Goal: Information Seeking & Learning: Learn about a topic

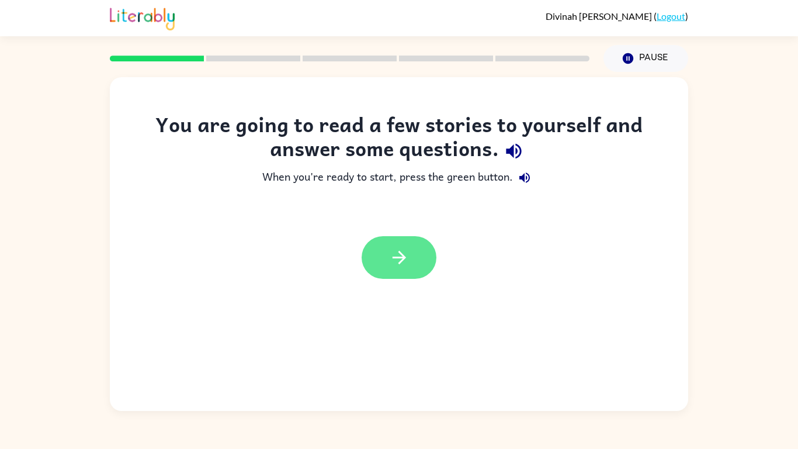
click at [398, 257] on icon "button" at bounding box center [399, 257] width 20 height 20
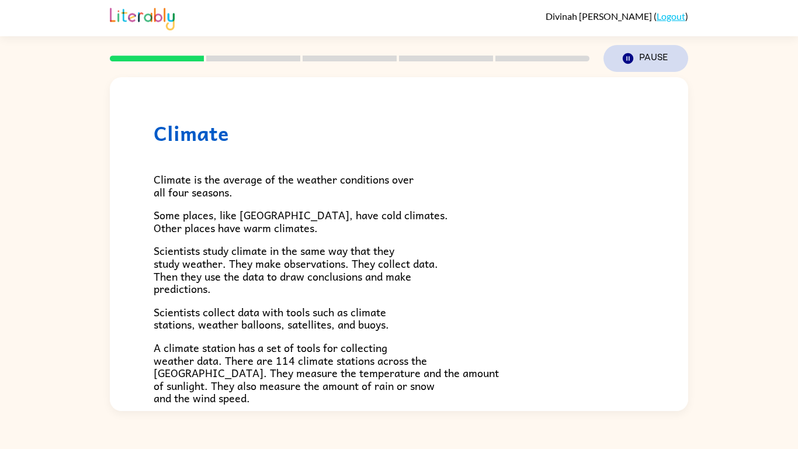
click at [624, 46] on button "Pause Pause" at bounding box center [646, 58] width 85 height 27
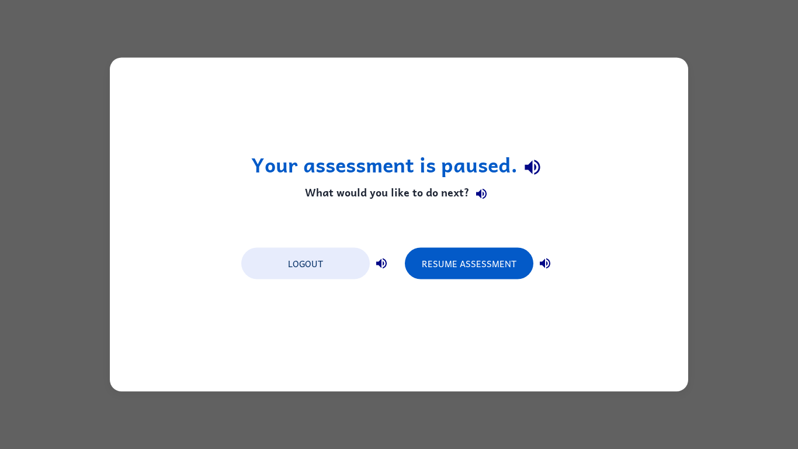
click at [315, 103] on div "Your assessment is paused. What would you like to do next? Logout Resume Assess…" at bounding box center [399, 225] width 579 height 334
click at [458, 268] on button "Resume Assessment" at bounding box center [469, 264] width 129 height 32
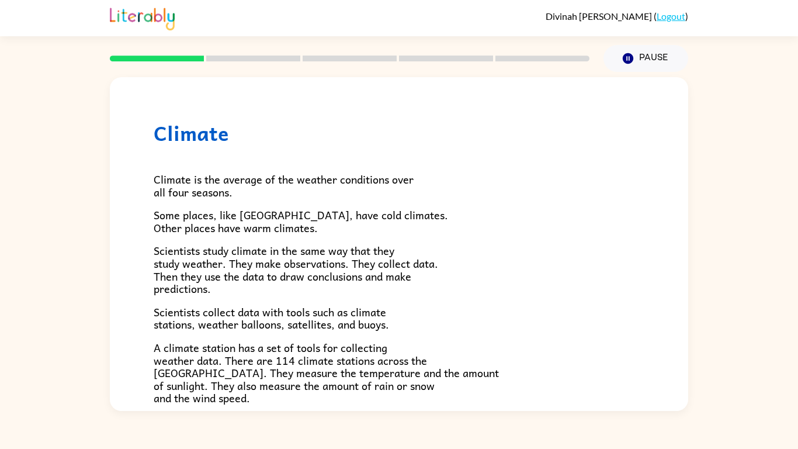
click at [167, 186] on span "Climate is the average of the weather conditions over all four seasons." at bounding box center [284, 186] width 260 height 30
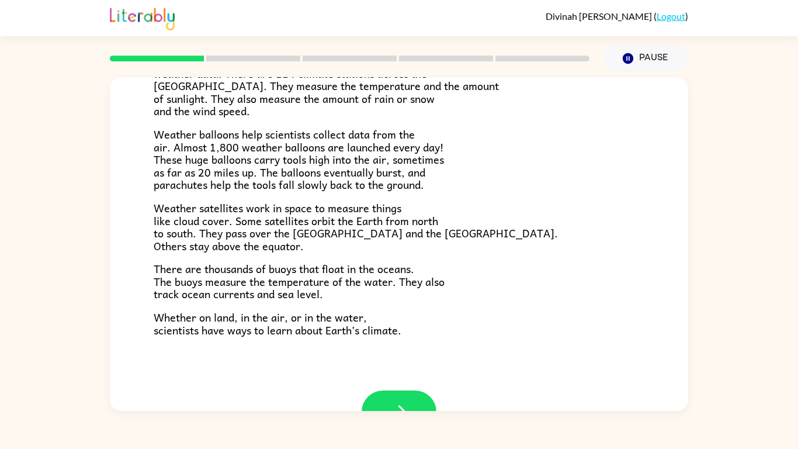
scroll to position [327, 0]
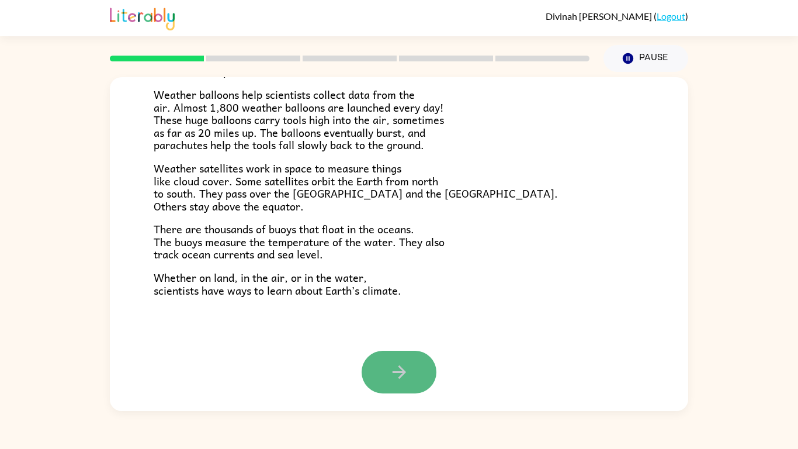
click at [379, 363] on button "button" at bounding box center [399, 372] width 75 height 43
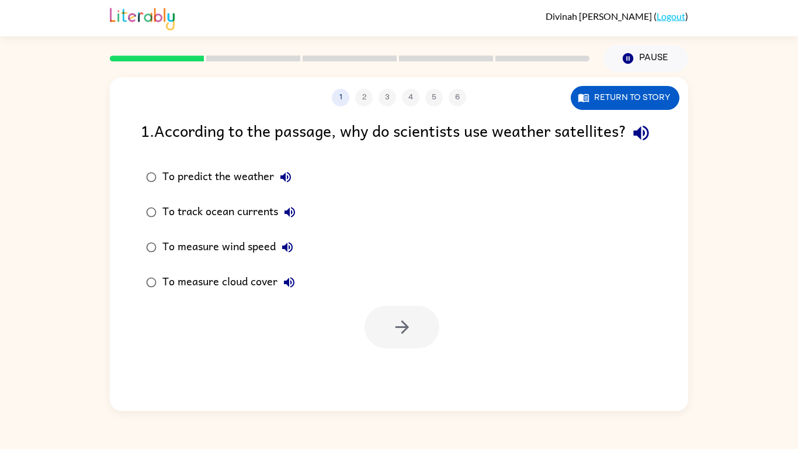
click at [631, 143] on icon "button" at bounding box center [641, 133] width 20 height 20
click at [289, 182] on icon "button" at bounding box center [286, 177] width 11 height 11
click at [285, 219] on icon "button" at bounding box center [290, 212] width 14 height 14
click at [286, 252] on icon "button" at bounding box center [287, 247] width 11 height 11
click at [288, 288] on icon "button" at bounding box center [289, 282] width 11 height 11
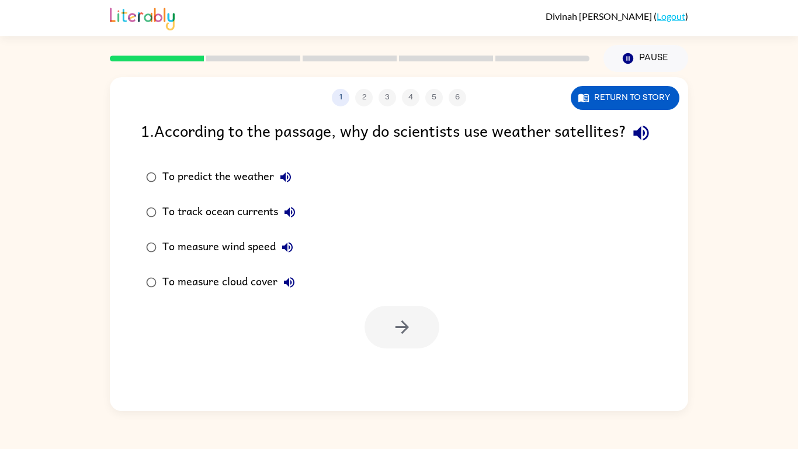
click at [292, 184] on icon "button" at bounding box center [286, 177] width 14 height 14
click at [189, 189] on div "To predict the weather" at bounding box center [229, 176] width 135 height 23
click at [400, 348] on button "button" at bounding box center [402, 327] width 75 height 43
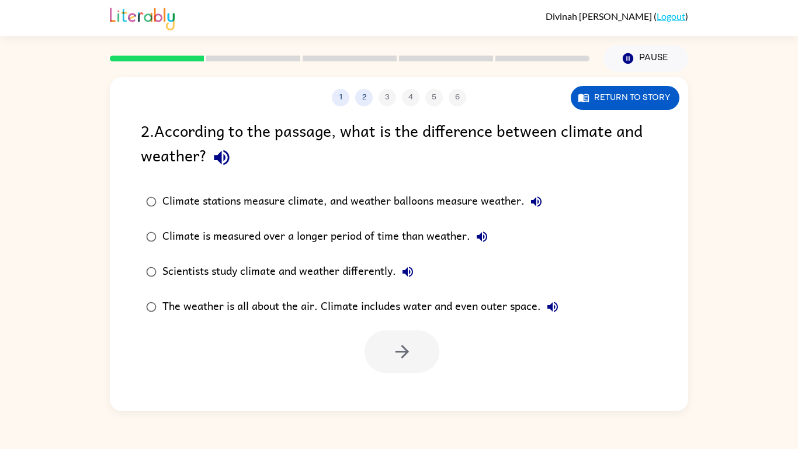
click at [227, 160] on icon "button" at bounding box center [222, 157] width 20 height 20
click at [542, 203] on icon "button" at bounding box center [536, 201] width 11 height 11
click at [481, 241] on icon "button" at bounding box center [482, 237] width 14 height 14
click at [410, 273] on icon "button" at bounding box center [408, 271] width 11 height 11
click at [556, 316] on button "The weather is all about the air. Climate includes water and even outer space." at bounding box center [552, 306] width 23 height 23
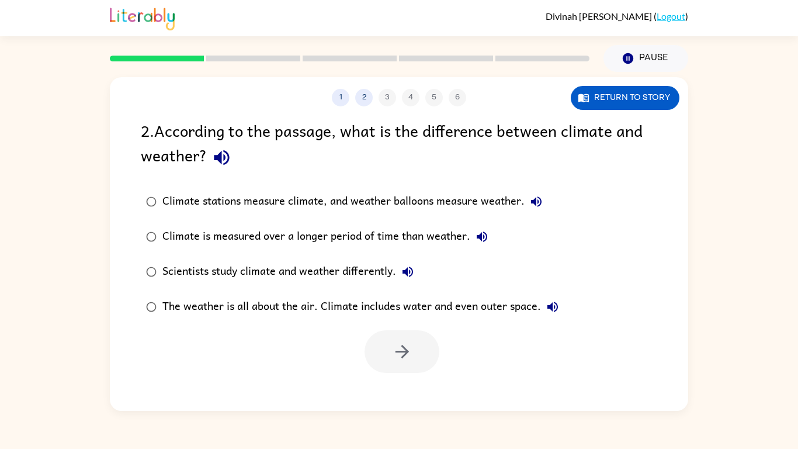
click at [333, 272] on div "Scientists study climate and weather differently." at bounding box center [290, 271] width 257 height 23
click at [406, 356] on icon "button" at bounding box center [402, 351] width 20 height 20
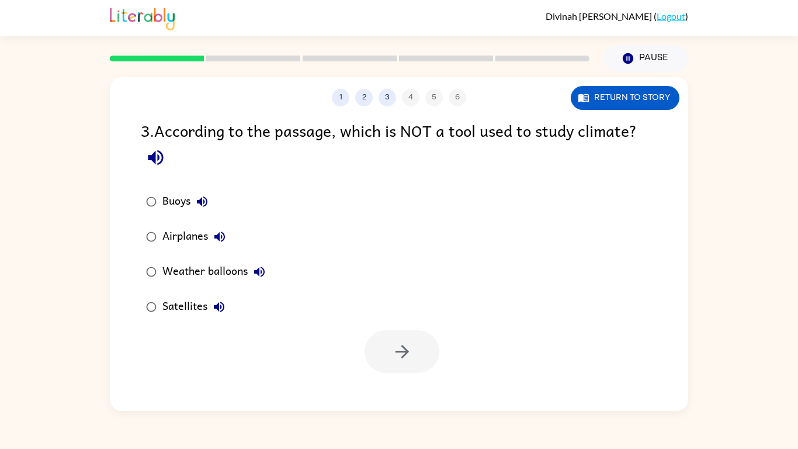
click at [147, 154] on icon "button" at bounding box center [156, 157] width 20 height 20
click at [200, 209] on icon "button" at bounding box center [202, 202] width 14 height 14
click at [213, 243] on icon "button" at bounding box center [220, 237] width 14 height 14
click at [259, 275] on icon "button" at bounding box center [259, 271] width 11 height 11
click at [212, 305] on icon "button" at bounding box center [219, 307] width 14 height 14
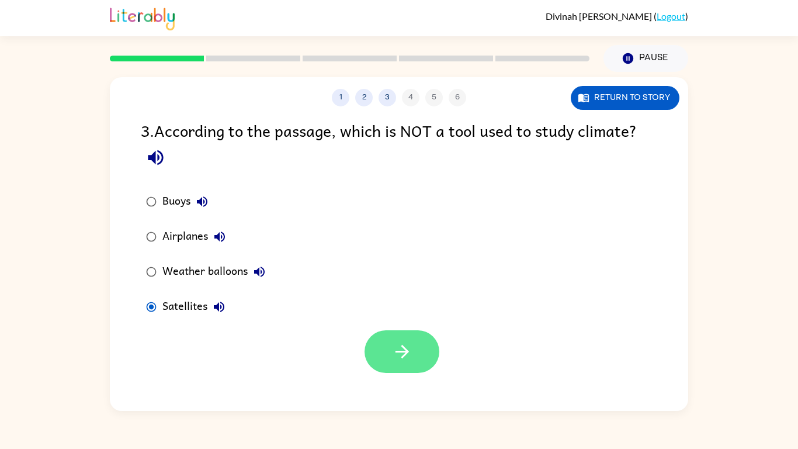
click at [399, 361] on icon "button" at bounding box center [402, 351] width 20 height 20
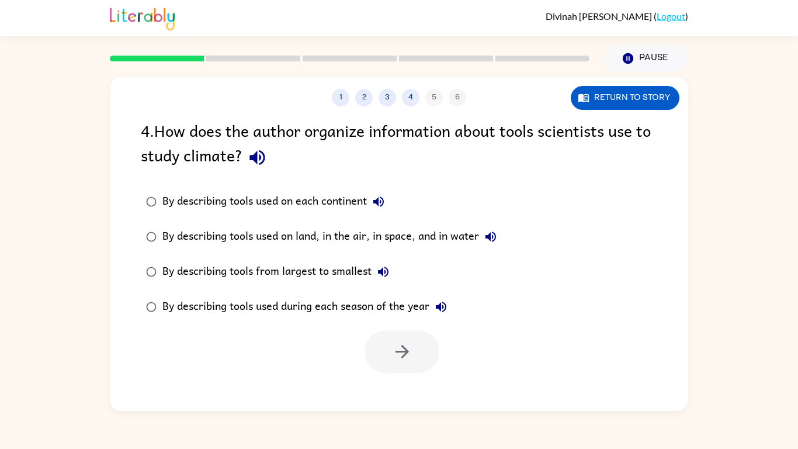
click at [245, 158] on button "button" at bounding box center [258, 158] width 30 height 30
click at [382, 205] on icon "button" at bounding box center [379, 202] width 14 height 14
click at [494, 240] on icon "button" at bounding box center [491, 237] width 14 height 14
click at [394, 275] on button "By describing tools from largest to smallest" at bounding box center [383, 271] width 23 height 23
click at [452, 313] on button "By describing tools used during each season of the year" at bounding box center [441, 306] width 23 height 23
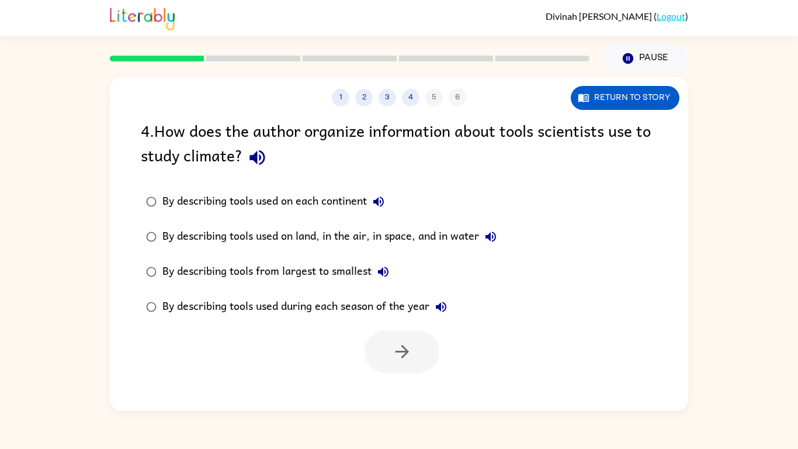
click at [296, 315] on div "By describing tools used during each season of the year" at bounding box center [307, 306] width 290 height 23
click at [399, 346] on icon "button" at bounding box center [402, 351] width 20 height 20
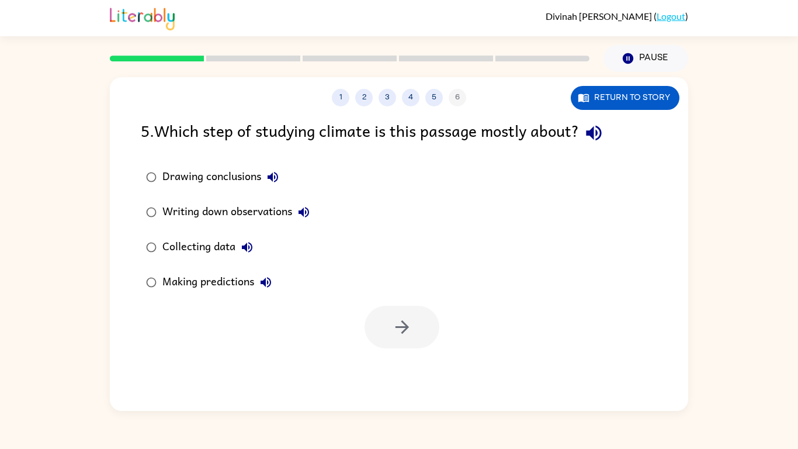
click at [604, 128] on icon "button" at bounding box center [594, 133] width 20 height 20
click at [604, 132] on icon "button" at bounding box center [594, 133] width 20 height 20
click at [604, 131] on icon "button" at bounding box center [594, 133] width 20 height 20
click at [270, 178] on icon "button" at bounding box center [273, 177] width 11 height 11
click at [305, 213] on icon "button" at bounding box center [304, 212] width 11 height 11
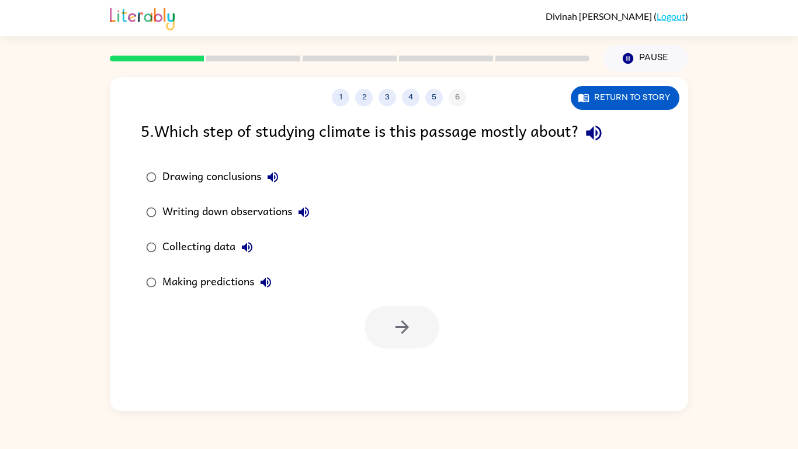
click at [244, 243] on icon "button" at bounding box center [247, 247] width 14 height 14
click at [261, 276] on icon "button" at bounding box center [266, 282] width 14 height 14
click at [199, 245] on div "Collecting data" at bounding box center [210, 247] width 96 height 23
click at [390, 361] on div "1 2 3 4 5 6 Return to story 5 . Which step of studying climate is this passage …" at bounding box center [399, 244] width 579 height 334
click at [415, 330] on button "button" at bounding box center [402, 327] width 75 height 43
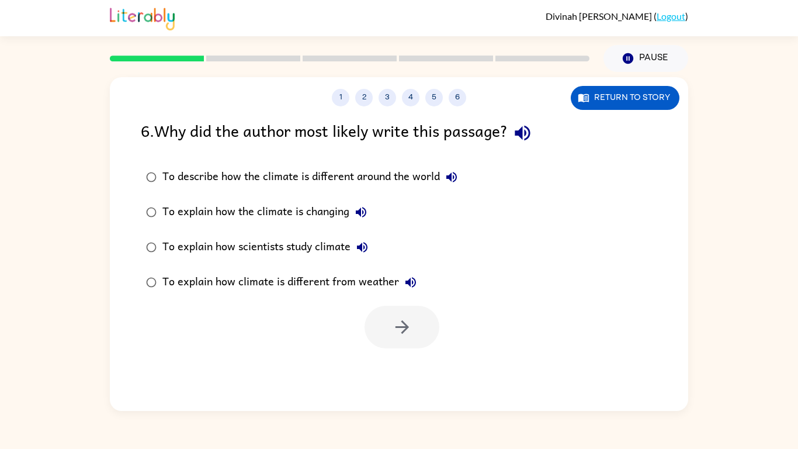
click at [532, 136] on icon "button" at bounding box center [523, 133] width 20 height 20
click at [456, 179] on icon "button" at bounding box center [451, 177] width 11 height 11
click at [363, 214] on icon "button" at bounding box center [361, 212] width 11 height 11
click at [365, 245] on icon "button" at bounding box center [362, 247] width 14 height 14
click at [410, 282] on icon "button" at bounding box center [411, 282] width 14 height 14
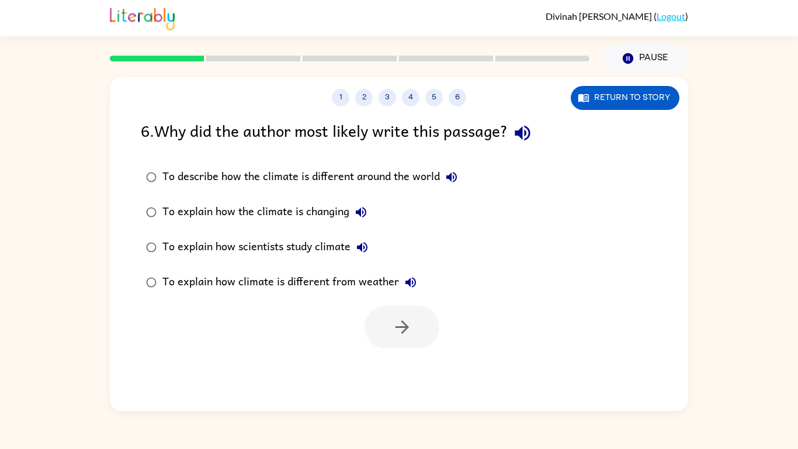
click at [234, 285] on div "To explain how climate is different from weather" at bounding box center [292, 282] width 260 height 23
click at [394, 343] on button "button" at bounding box center [402, 327] width 75 height 43
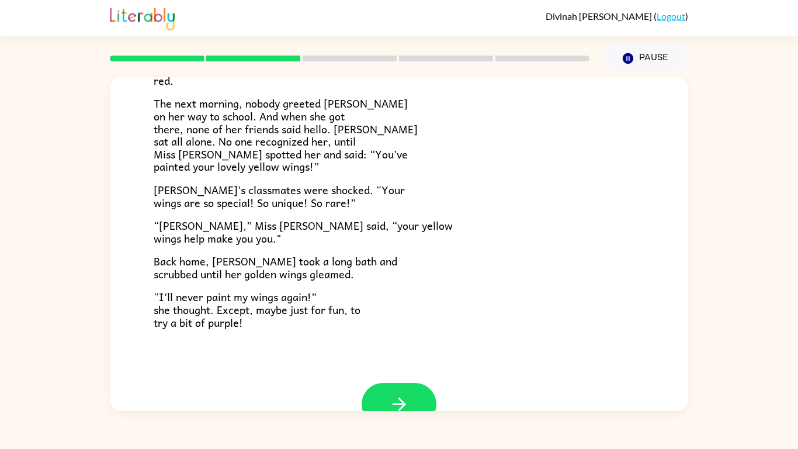
scroll to position [327, 0]
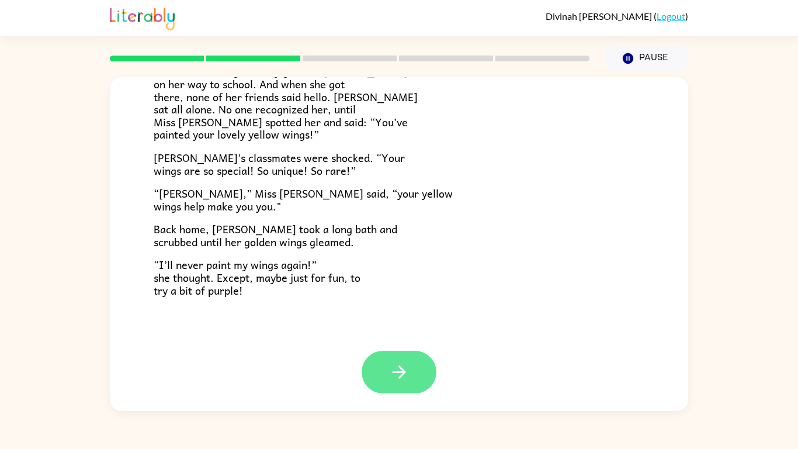
click at [397, 375] on icon "button" at bounding box center [399, 372] width 20 height 20
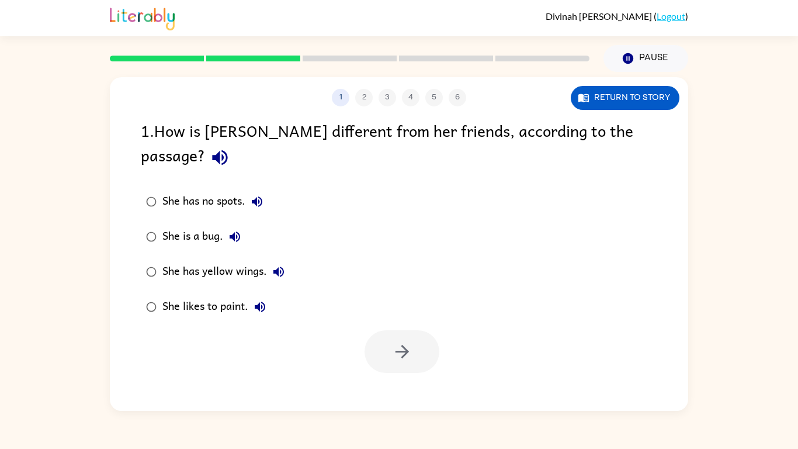
scroll to position [0, 0]
click at [227, 150] on icon "button" at bounding box center [219, 157] width 15 height 15
click at [267, 190] on button "She has no spots." at bounding box center [256, 201] width 23 height 23
click at [260, 196] on icon "button" at bounding box center [257, 201] width 11 height 11
click at [256, 195] on icon "button" at bounding box center [257, 202] width 14 height 14
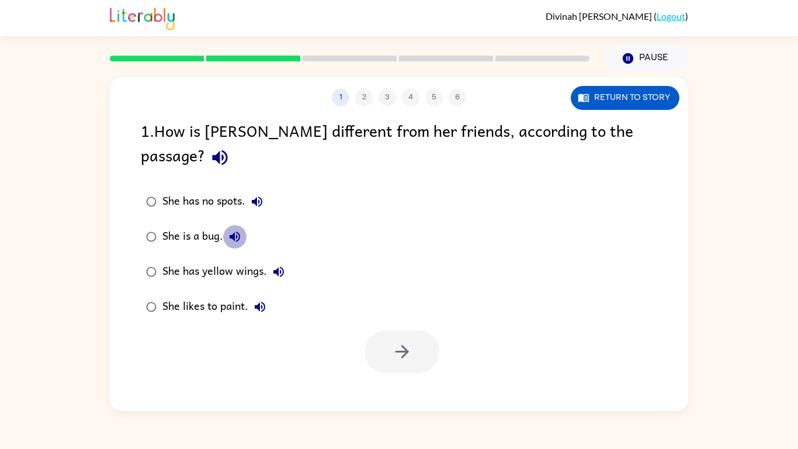
click at [237, 230] on icon "button" at bounding box center [235, 237] width 14 height 14
click at [276, 266] on icon "button" at bounding box center [278, 271] width 11 height 11
click at [258, 302] on icon "button" at bounding box center [260, 307] width 11 height 11
click at [231, 190] on div "She has no spots." at bounding box center [215, 201] width 106 height 23
click at [262, 196] on icon "button" at bounding box center [257, 201] width 11 height 11
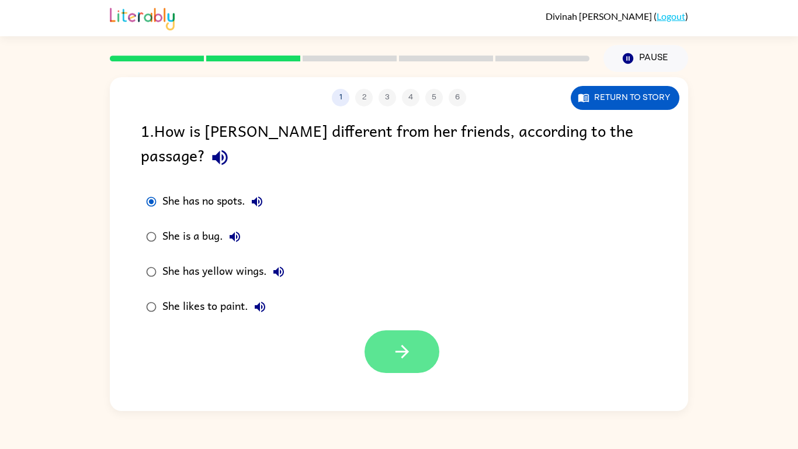
click at [430, 334] on button "button" at bounding box center [402, 351] width 75 height 43
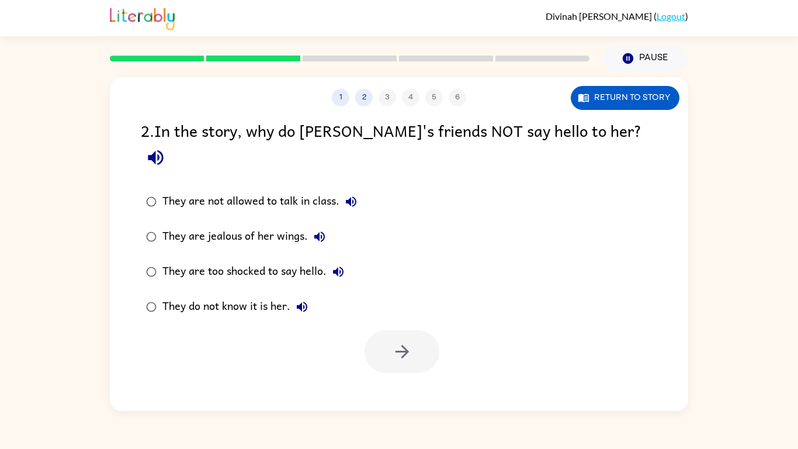
click at [166, 147] on icon "button" at bounding box center [156, 157] width 20 height 20
click at [349, 195] on icon "button" at bounding box center [351, 202] width 14 height 14
click at [318, 231] on icon "button" at bounding box center [319, 236] width 11 height 11
click at [342, 265] on icon "button" at bounding box center [338, 272] width 14 height 14
click at [299, 302] on icon "button" at bounding box center [302, 307] width 11 height 11
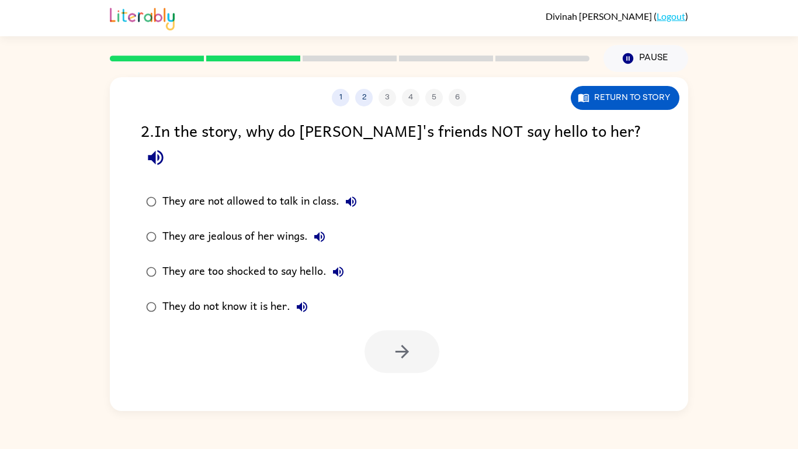
click at [319, 231] on icon "button" at bounding box center [319, 236] width 11 height 11
click at [272, 225] on div "They are jealous of her wings." at bounding box center [246, 236] width 169 height 23
click at [416, 330] on button "button" at bounding box center [402, 351] width 75 height 43
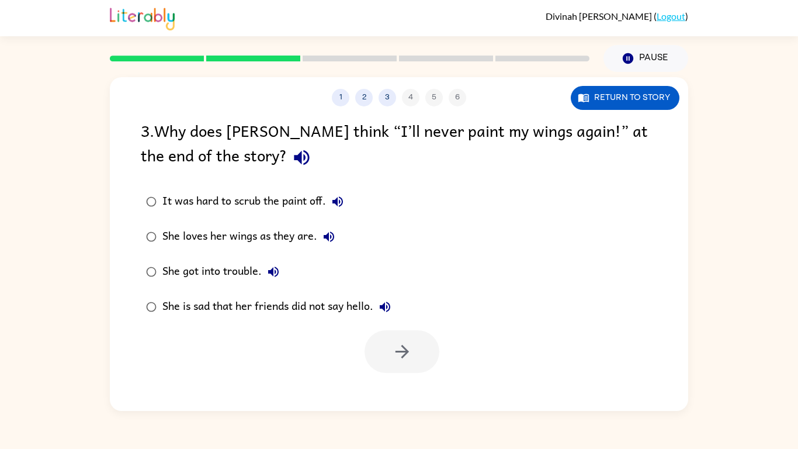
click at [292, 158] on icon "button" at bounding box center [302, 157] width 20 height 20
click at [341, 199] on icon "button" at bounding box center [338, 202] width 14 height 14
click at [333, 239] on icon "button" at bounding box center [329, 236] width 11 height 11
click at [283, 276] on button "She got into trouble." at bounding box center [273, 271] width 23 height 23
click at [387, 308] on icon "button" at bounding box center [385, 307] width 11 height 11
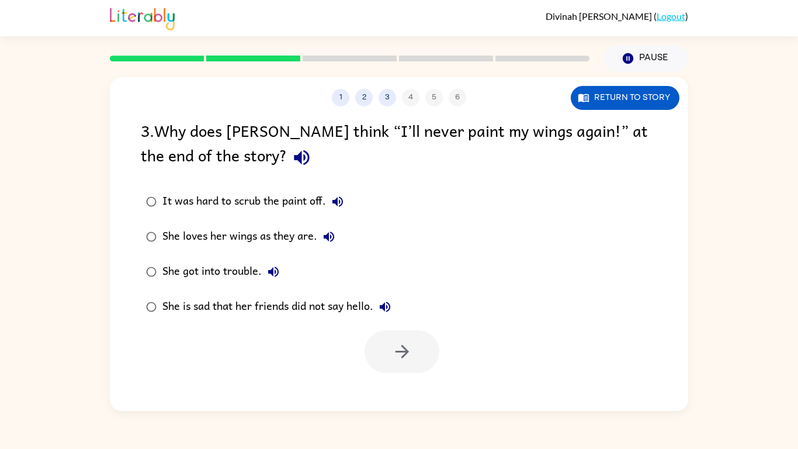
click at [311, 323] on label "She is sad that her friends did not say hello." at bounding box center [268, 306] width 268 height 35
click at [344, 356] on div at bounding box center [399, 348] width 579 height 49
click at [394, 361] on icon "button" at bounding box center [402, 351] width 20 height 20
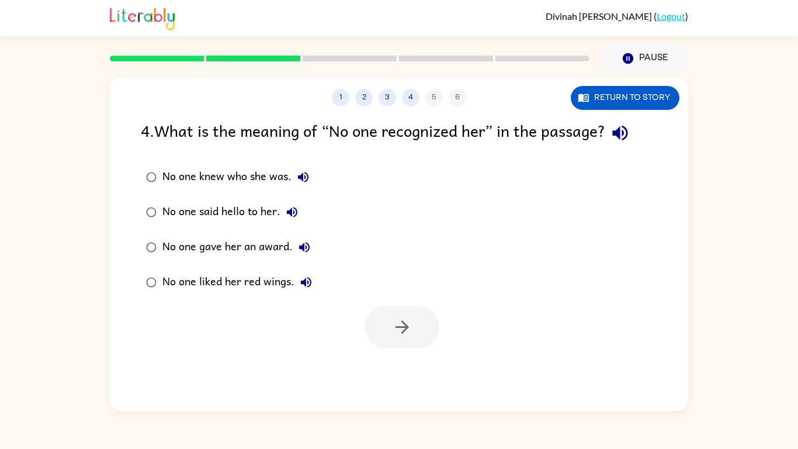
click at [626, 132] on icon "button" at bounding box center [620, 133] width 20 height 20
click at [299, 172] on icon "button" at bounding box center [303, 177] width 14 height 14
click at [291, 212] on icon "button" at bounding box center [292, 212] width 11 height 11
click at [305, 246] on icon "button" at bounding box center [304, 247] width 14 height 14
click at [302, 289] on icon "button" at bounding box center [306, 282] width 14 height 14
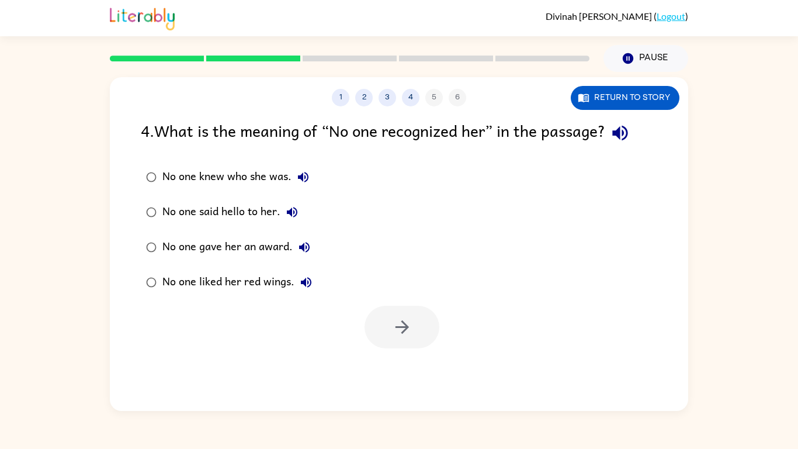
click at [303, 281] on icon "button" at bounding box center [306, 282] width 11 height 11
click at [289, 217] on icon "button" at bounding box center [292, 212] width 14 height 14
click at [243, 207] on div "No one said hello to her." at bounding box center [232, 211] width 141 height 23
click at [397, 341] on button "button" at bounding box center [402, 327] width 75 height 43
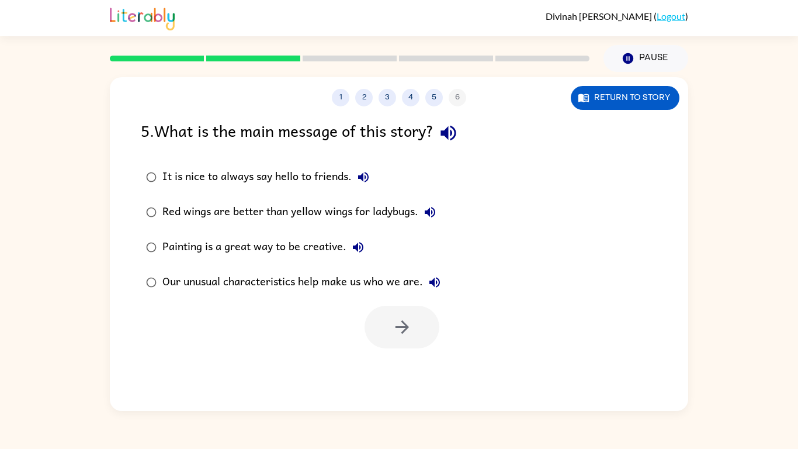
click at [439, 136] on button "button" at bounding box center [449, 133] width 30 height 30
click at [373, 201] on div "Red wings are better than yellow wings for ladybugs." at bounding box center [301, 211] width 279 height 23
click at [356, 176] on button "It is nice to always say hello to friends." at bounding box center [363, 176] width 23 height 23
click at [312, 217] on div "Red wings are better than yellow wings for ladybugs." at bounding box center [301, 211] width 279 height 23
click at [310, 216] on div "Red wings are better than yellow wings for ladybugs." at bounding box center [301, 211] width 279 height 23
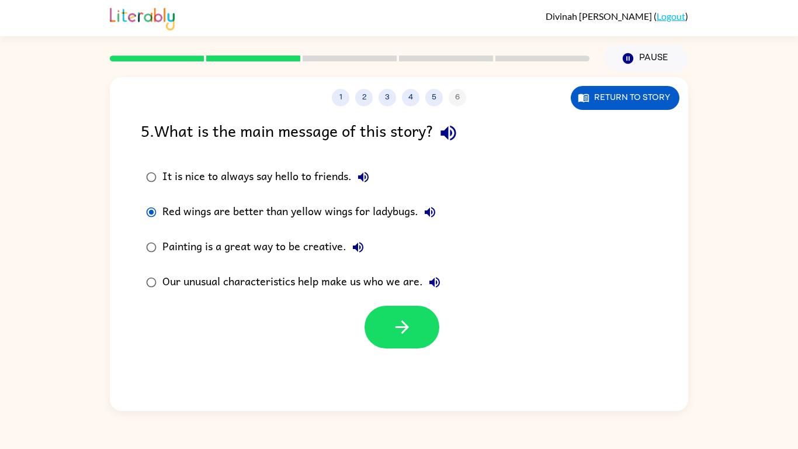
click at [433, 213] on icon "button" at bounding box center [430, 212] width 11 height 11
click at [361, 249] on icon "button" at bounding box center [358, 247] width 14 height 14
click at [359, 250] on icon "button" at bounding box center [358, 247] width 14 height 14
click at [356, 253] on icon "button" at bounding box center [358, 247] width 14 height 14
click at [434, 290] on button "Our unusual characteristics help make us who we are." at bounding box center [434, 282] width 23 height 23
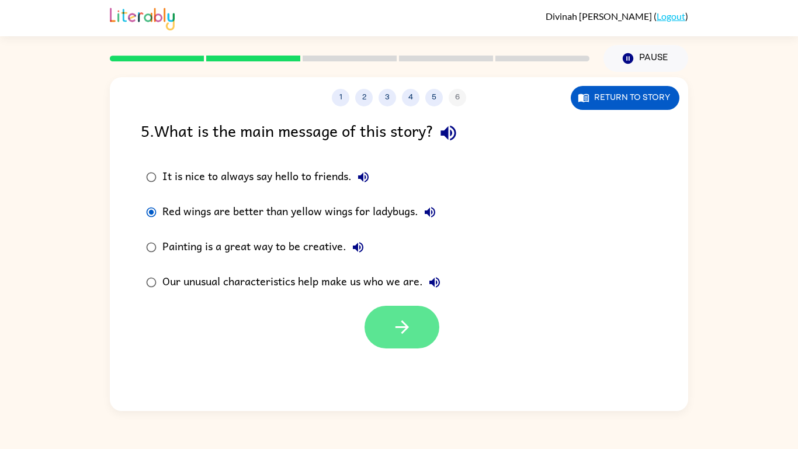
click at [402, 334] on icon "button" at bounding box center [402, 327] width 20 height 20
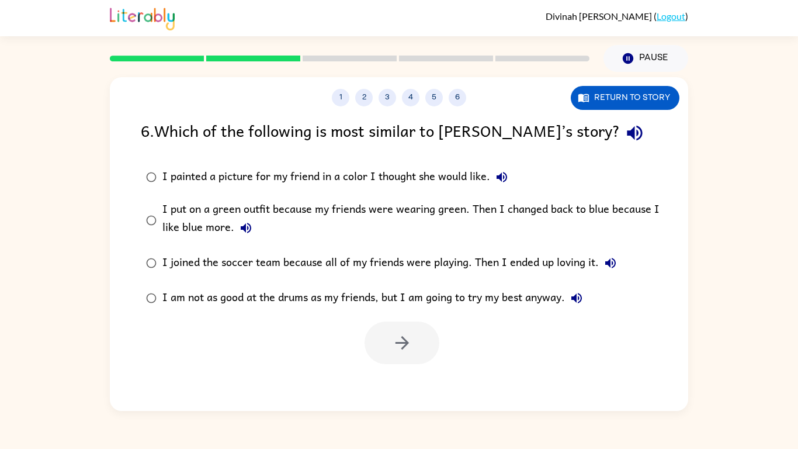
click at [625, 125] on icon "button" at bounding box center [635, 133] width 20 height 20
click at [499, 176] on icon "button" at bounding box center [502, 177] width 11 height 11
click at [247, 223] on icon "button" at bounding box center [246, 228] width 14 height 14
click at [613, 266] on icon "button" at bounding box center [610, 263] width 11 height 11
click at [580, 302] on icon "button" at bounding box center [577, 298] width 14 height 14
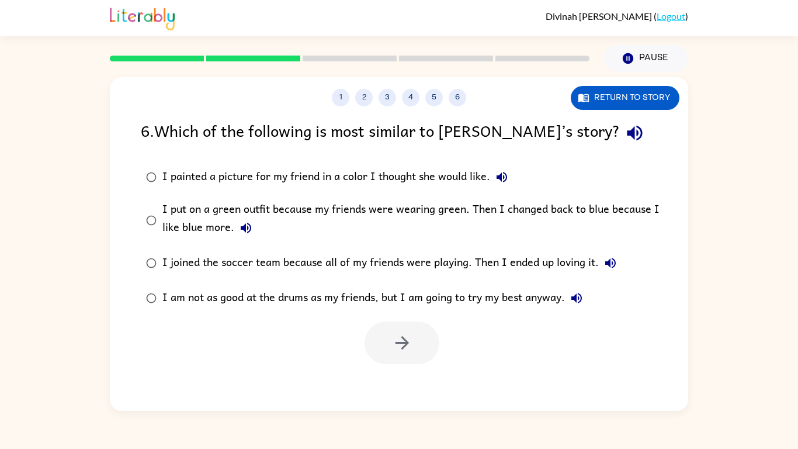
click at [509, 174] on icon "button" at bounding box center [502, 177] width 14 height 14
click at [247, 227] on icon "button" at bounding box center [246, 228] width 11 height 11
click at [610, 262] on icon "button" at bounding box center [610, 263] width 11 height 11
click at [555, 261] on div "I joined the soccer team because all of my friends were playing. Then I ended u…" at bounding box center [392, 262] width 460 height 23
click at [403, 343] on icon "button" at bounding box center [401, 342] width 13 height 13
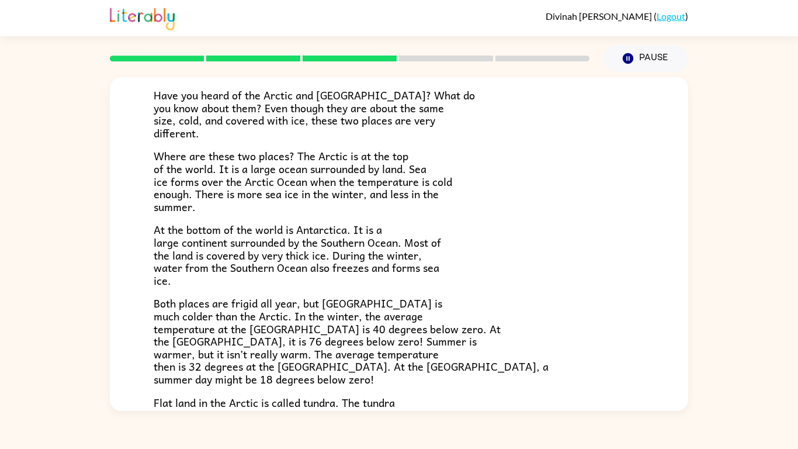
scroll to position [247, 0]
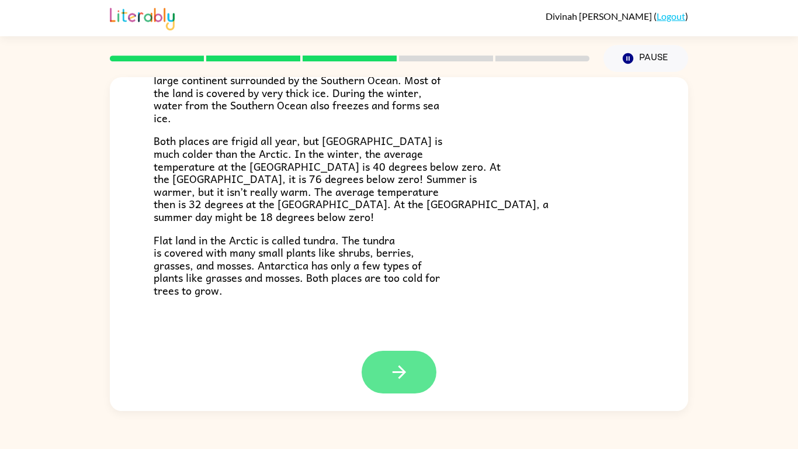
click at [407, 369] on icon "button" at bounding box center [399, 372] width 20 height 20
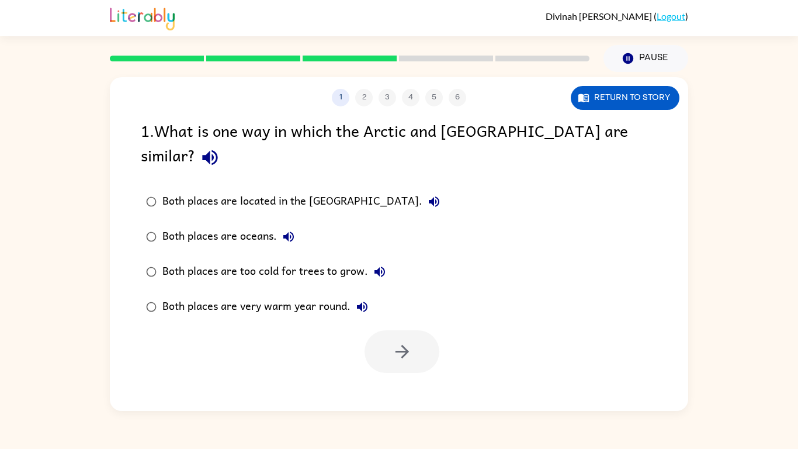
click at [220, 147] on icon "button" at bounding box center [210, 157] width 20 height 20
click at [427, 195] on icon "button" at bounding box center [434, 202] width 14 height 14
click at [287, 231] on icon "button" at bounding box center [288, 236] width 11 height 11
click at [375, 265] on icon "button" at bounding box center [380, 272] width 14 height 14
click at [376, 266] on icon "button" at bounding box center [380, 271] width 11 height 11
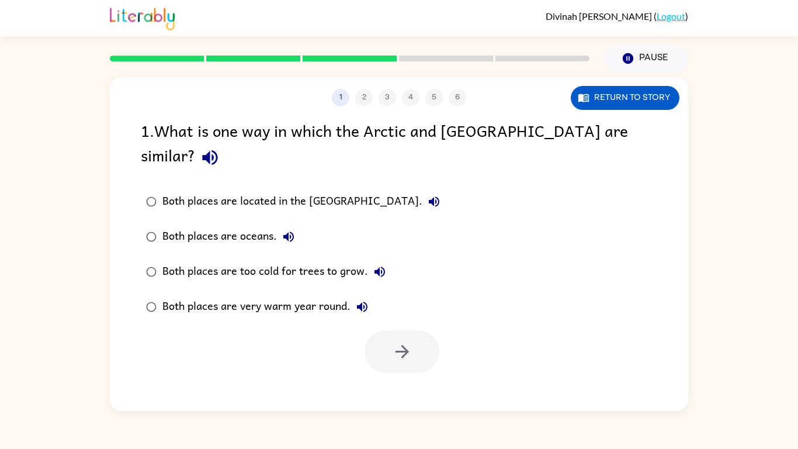
click at [382, 265] on icon "button" at bounding box center [380, 272] width 14 height 14
click at [362, 302] on icon "button" at bounding box center [362, 307] width 11 height 11
click at [321, 260] on div "Both places are too cold for trees to grow." at bounding box center [276, 271] width 229 height 23
click at [410, 341] on icon "button" at bounding box center [402, 351] width 20 height 20
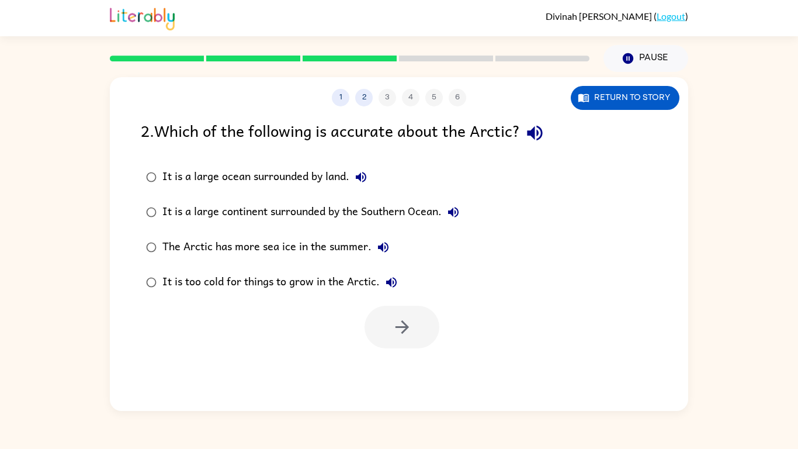
click at [550, 126] on button "button" at bounding box center [535, 133] width 30 height 30
click at [363, 173] on icon "button" at bounding box center [361, 177] width 11 height 11
click at [455, 217] on icon "button" at bounding box center [453, 212] width 14 height 14
click at [387, 248] on icon "button" at bounding box center [383, 247] width 14 height 14
click at [391, 287] on icon "button" at bounding box center [392, 282] width 14 height 14
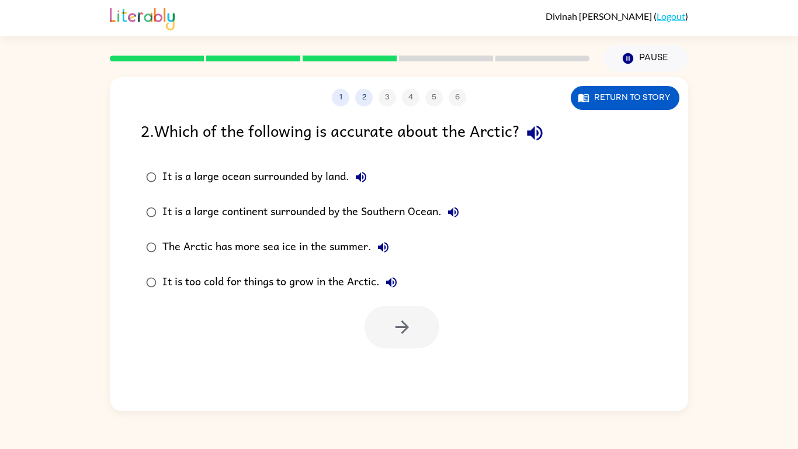
click at [323, 284] on div "It is too cold for things to grow in the Arctic." at bounding box center [282, 282] width 241 height 23
click at [421, 323] on button "button" at bounding box center [402, 327] width 75 height 43
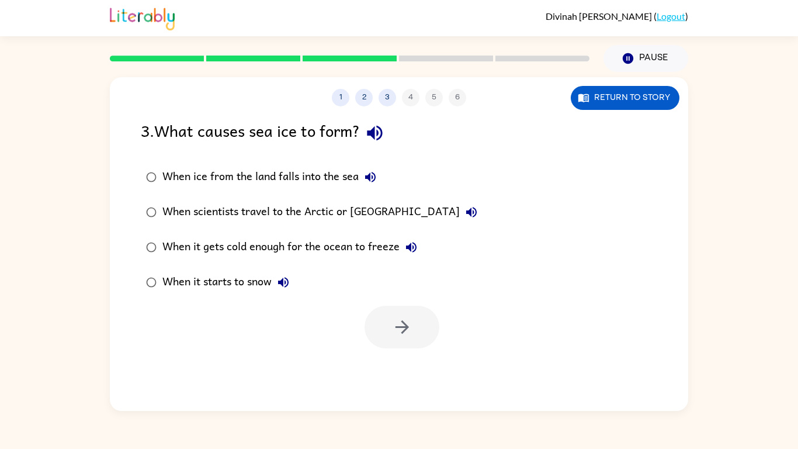
click at [371, 131] on icon "button" at bounding box center [375, 133] width 20 height 20
click at [368, 175] on icon "button" at bounding box center [370, 177] width 14 height 14
click at [466, 212] on icon "button" at bounding box center [471, 212] width 11 height 11
click at [410, 250] on icon "button" at bounding box center [411, 247] width 11 height 11
click at [282, 281] on icon "button" at bounding box center [283, 282] width 11 height 11
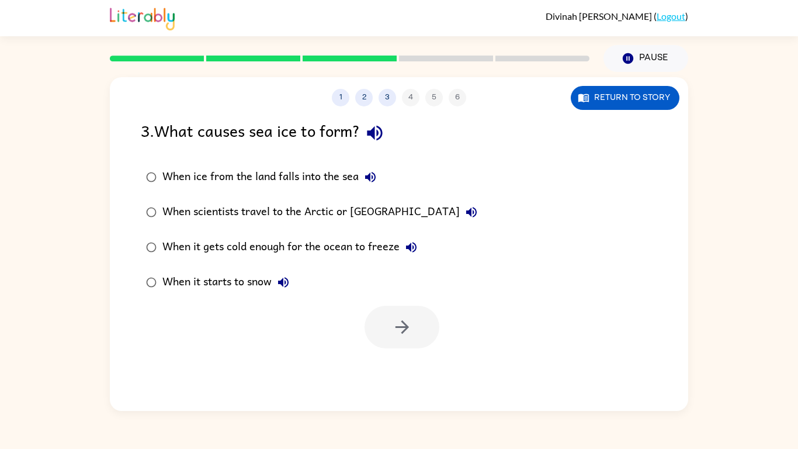
click at [335, 249] on div "When it gets cold enough for the ocean to freeze" at bounding box center [292, 247] width 261 height 23
click at [410, 311] on button "button" at bounding box center [402, 327] width 75 height 43
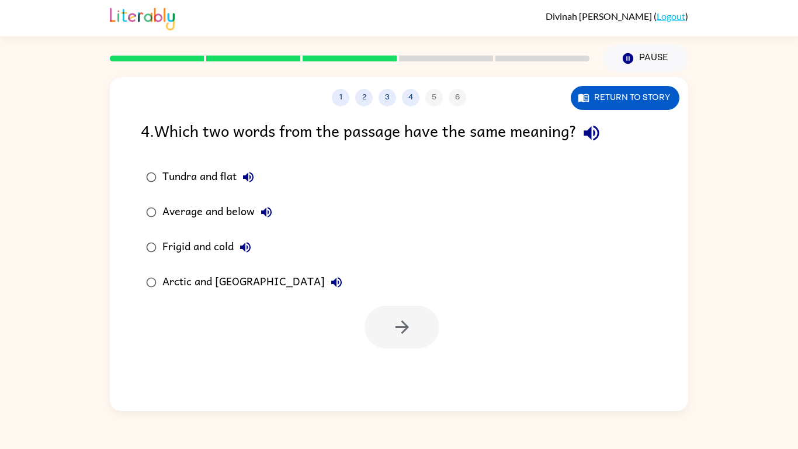
click at [592, 139] on icon "button" at bounding box center [591, 133] width 20 height 20
click at [241, 178] on button "Tundra and flat" at bounding box center [248, 176] width 23 height 23
click at [255, 216] on button "Average and below" at bounding box center [266, 211] width 23 height 23
click at [246, 249] on icon "button" at bounding box center [245, 247] width 11 height 11
click at [325, 291] on button "Arctic and [GEOGRAPHIC_DATA]" at bounding box center [336, 282] width 23 height 23
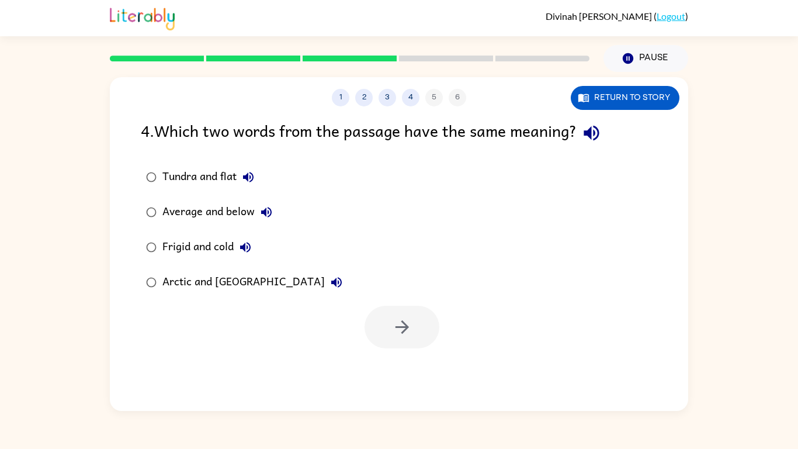
click at [215, 247] on div "Frigid and cold" at bounding box center [209, 247] width 95 height 23
click at [411, 337] on icon "button" at bounding box center [402, 327] width 20 height 20
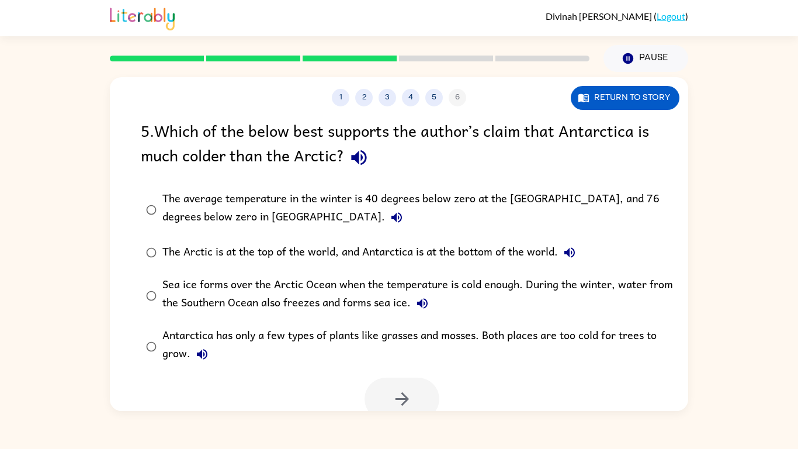
click at [349, 160] on icon "button" at bounding box center [359, 157] width 20 height 20
click at [363, 154] on icon "button" at bounding box center [359, 157] width 20 height 20
click at [361, 159] on icon "button" at bounding box center [358, 157] width 15 height 15
click at [352, 161] on icon "button" at bounding box center [359, 157] width 20 height 20
click at [385, 225] on button "The average temperature in the winter is 40 degrees below zero at the [GEOGRAPH…" at bounding box center [396, 217] width 23 height 23
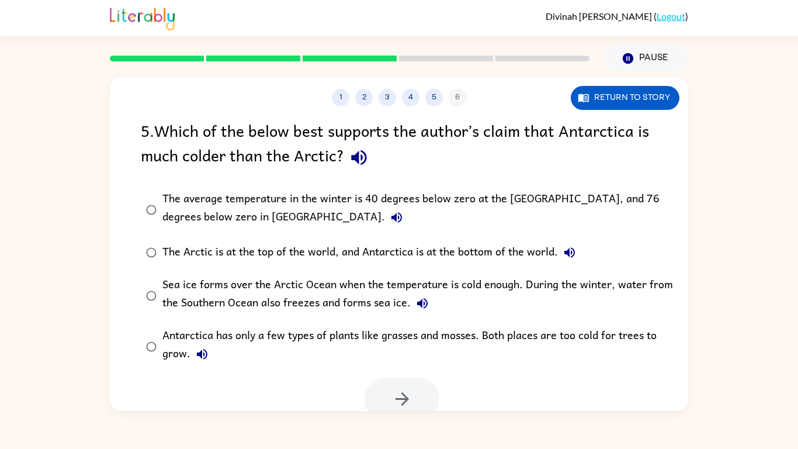
click at [575, 263] on button "The Arctic is at the top of the world, and Antarctica is at the bottom of the w…" at bounding box center [569, 252] width 23 height 23
click at [426, 309] on icon "button" at bounding box center [423, 303] width 14 height 14
click at [205, 359] on icon "button" at bounding box center [202, 354] width 14 height 14
click at [427, 304] on icon "button" at bounding box center [422, 303] width 11 height 11
click at [574, 249] on icon "button" at bounding box center [570, 252] width 11 height 11
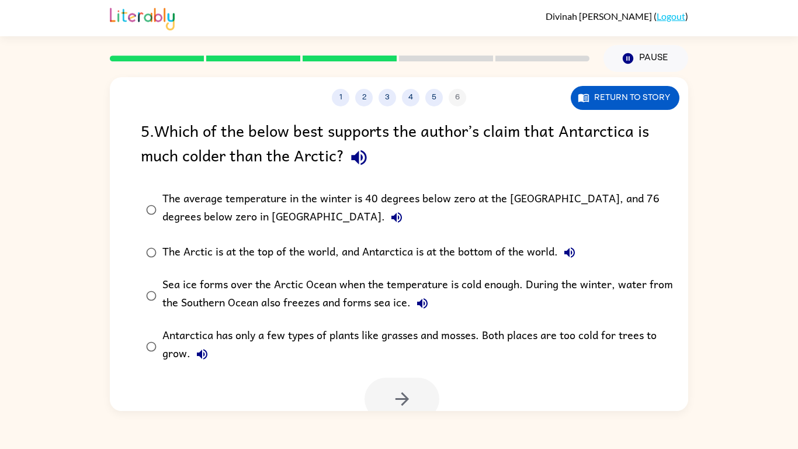
click at [242, 253] on div "The Arctic is at the top of the world, and Antarctica is at the bottom of the w…" at bounding box center [371, 252] width 419 height 23
click at [411, 402] on icon "button" at bounding box center [402, 399] width 20 height 20
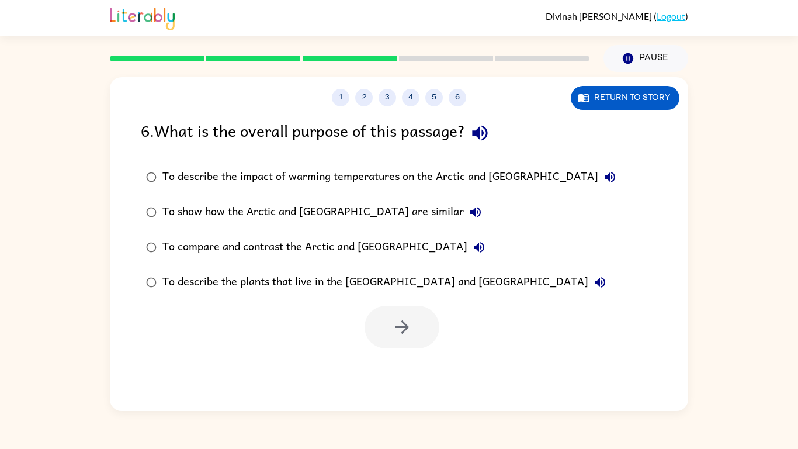
click at [490, 126] on icon "button" at bounding box center [480, 133] width 20 height 20
click at [603, 177] on icon "button" at bounding box center [610, 177] width 14 height 14
click at [464, 210] on button "To show how the Arctic and [GEOGRAPHIC_DATA] are similar" at bounding box center [475, 211] width 23 height 23
click at [472, 248] on icon "button" at bounding box center [479, 247] width 14 height 14
click at [593, 289] on icon "button" at bounding box center [600, 282] width 14 height 14
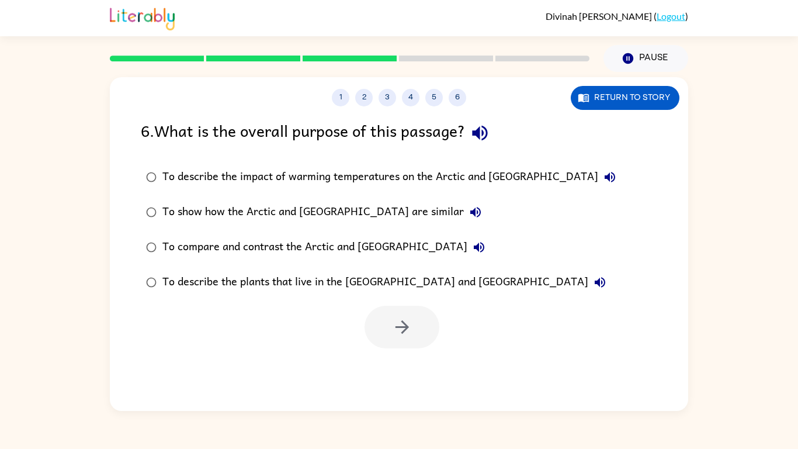
click at [489, 130] on icon "button" at bounding box center [480, 133] width 20 height 20
click at [603, 183] on icon "button" at bounding box center [610, 177] width 14 height 14
click at [603, 179] on icon "button" at bounding box center [610, 177] width 14 height 14
click at [470, 215] on icon "button" at bounding box center [475, 212] width 11 height 11
click at [474, 249] on icon "button" at bounding box center [479, 247] width 11 height 11
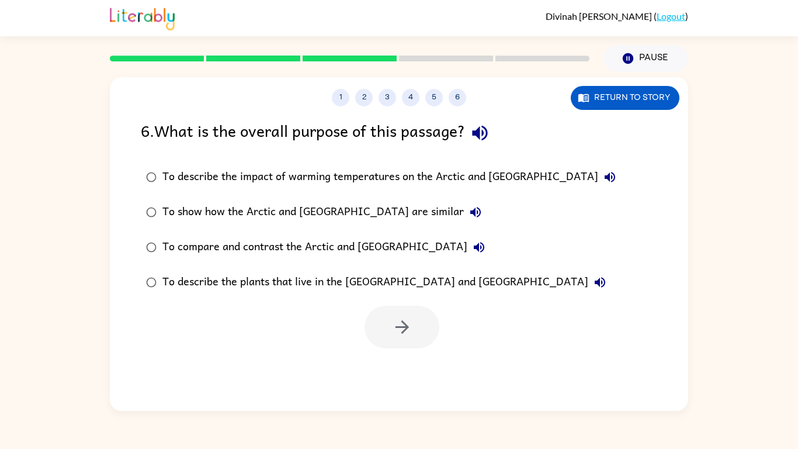
click at [588, 292] on button "To describe the plants that live in the [GEOGRAPHIC_DATA] and [GEOGRAPHIC_DATA]" at bounding box center [599, 282] width 23 height 23
click at [399, 210] on div "To show how the Arctic and [GEOGRAPHIC_DATA] are similar" at bounding box center [324, 211] width 325 height 23
click at [400, 327] on icon "button" at bounding box center [401, 326] width 13 height 13
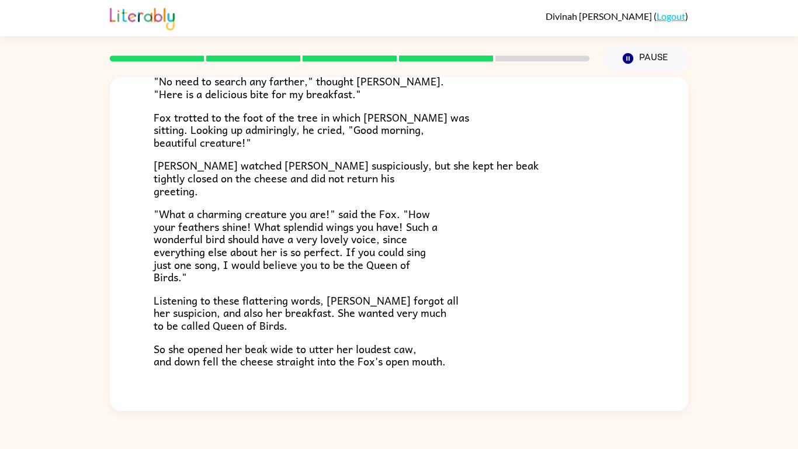
scroll to position [230, 0]
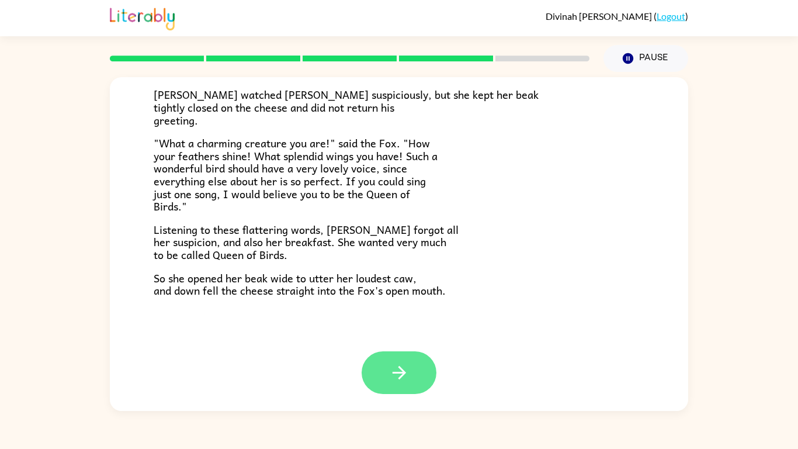
click at [407, 381] on icon "button" at bounding box center [399, 372] width 20 height 20
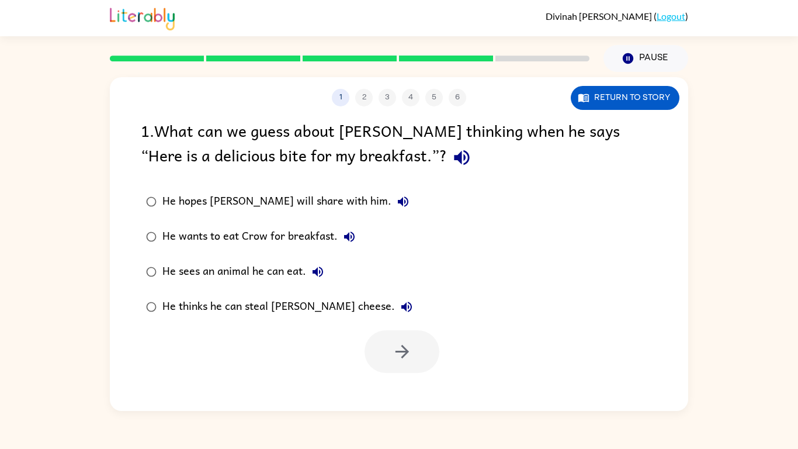
scroll to position [0, 0]
click at [454, 158] on icon "button" at bounding box center [461, 157] width 15 height 15
click at [398, 200] on icon "button" at bounding box center [403, 201] width 11 height 11
click at [351, 237] on icon "button" at bounding box center [349, 236] width 11 height 11
click at [321, 277] on icon "button" at bounding box center [318, 272] width 14 height 14
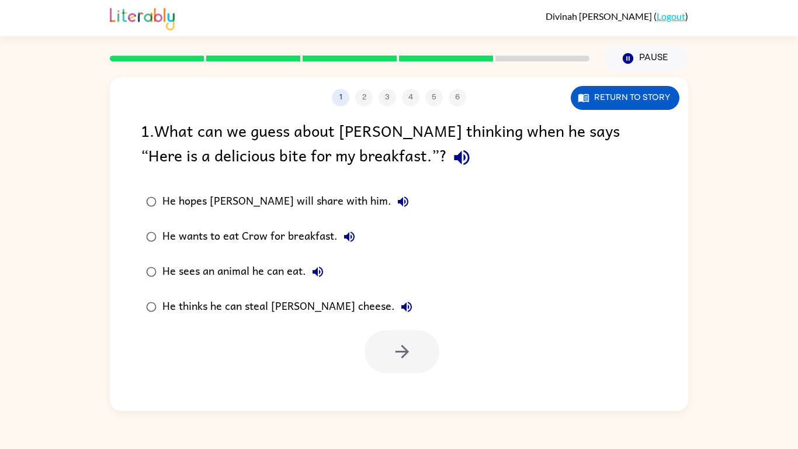
click at [401, 306] on icon "button" at bounding box center [406, 307] width 11 height 11
click at [215, 257] on label "He sees an animal he can eat." at bounding box center [279, 271] width 290 height 35
click at [390, 342] on button "button" at bounding box center [402, 351] width 75 height 43
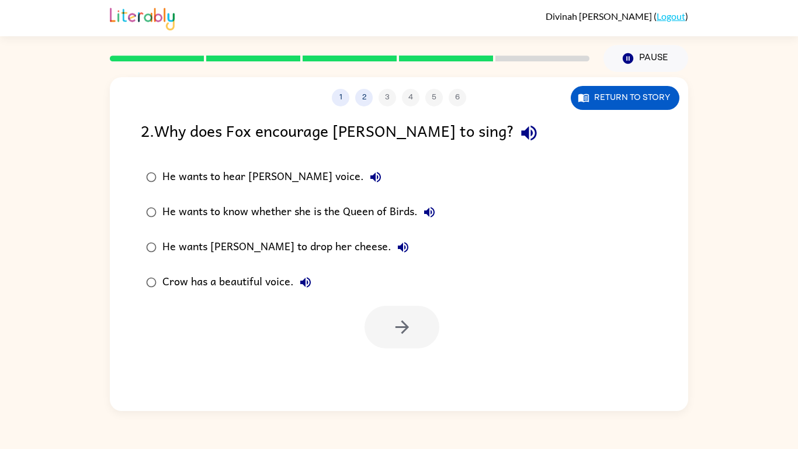
click at [519, 129] on icon "button" at bounding box center [529, 133] width 20 height 20
click at [371, 177] on icon "button" at bounding box center [376, 177] width 11 height 11
click at [429, 211] on icon "button" at bounding box center [429, 212] width 11 height 11
click at [398, 244] on icon "button" at bounding box center [403, 247] width 11 height 11
click at [296, 274] on div "Crow has a beautiful voice." at bounding box center [239, 282] width 155 height 23
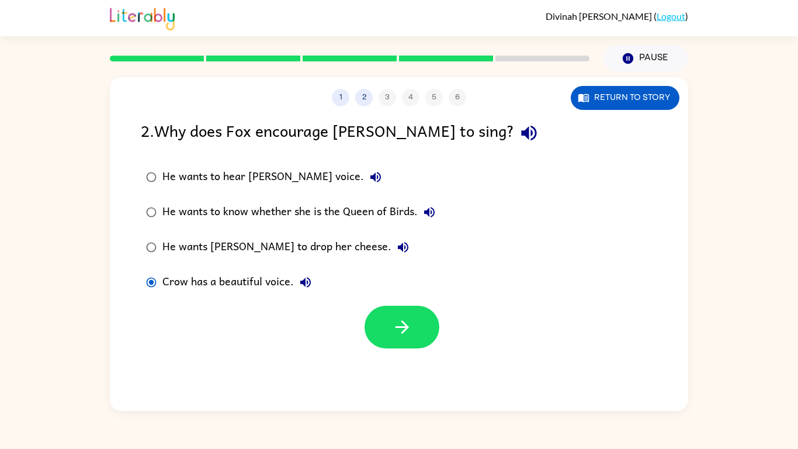
click at [307, 280] on icon "button" at bounding box center [306, 282] width 14 height 14
click at [271, 245] on div "He wants [PERSON_NAME] to drop her cheese." at bounding box center [288, 247] width 252 height 23
click at [389, 318] on button "button" at bounding box center [402, 327] width 75 height 43
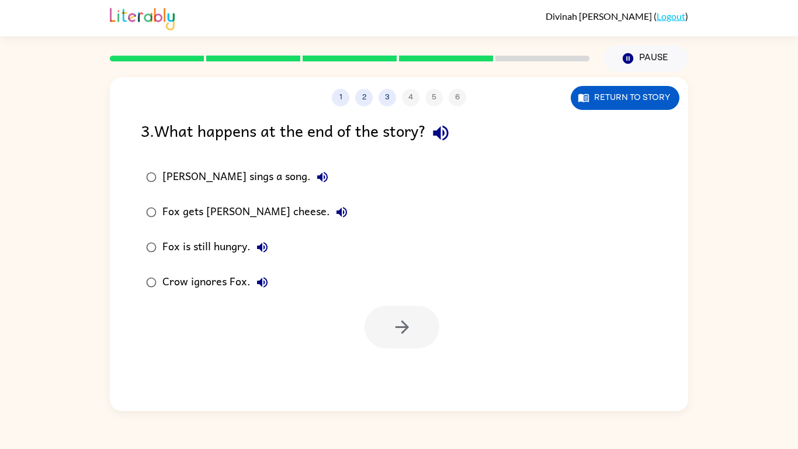
click at [456, 134] on button "button" at bounding box center [441, 133] width 30 height 30
click at [316, 182] on icon "button" at bounding box center [323, 177] width 14 height 14
click at [337, 213] on icon "button" at bounding box center [342, 212] width 11 height 11
click at [268, 252] on icon "button" at bounding box center [262, 247] width 14 height 14
click at [262, 291] on button "Crow ignores Fox." at bounding box center [262, 282] width 23 height 23
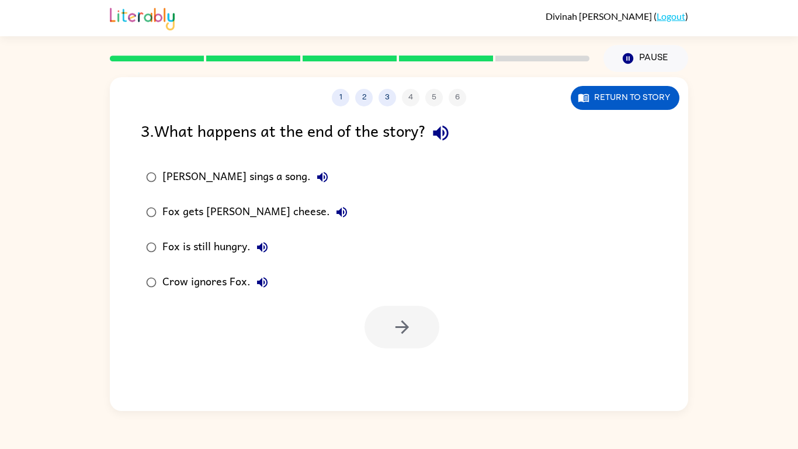
click at [218, 249] on div "Fox is still hungry." at bounding box center [218, 247] width 112 height 23
click at [402, 321] on icon "button" at bounding box center [401, 326] width 13 height 13
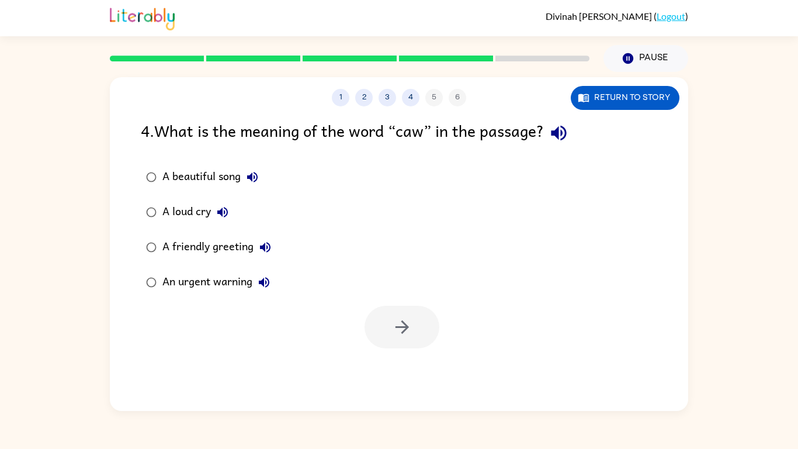
click at [566, 137] on icon "button" at bounding box center [558, 133] width 15 height 15
click at [250, 170] on icon "button" at bounding box center [252, 177] width 14 height 14
click at [214, 215] on button "A loud cry" at bounding box center [222, 211] width 23 height 23
click at [268, 250] on icon "button" at bounding box center [265, 247] width 14 height 14
click at [267, 281] on icon "button" at bounding box center [264, 282] width 14 height 14
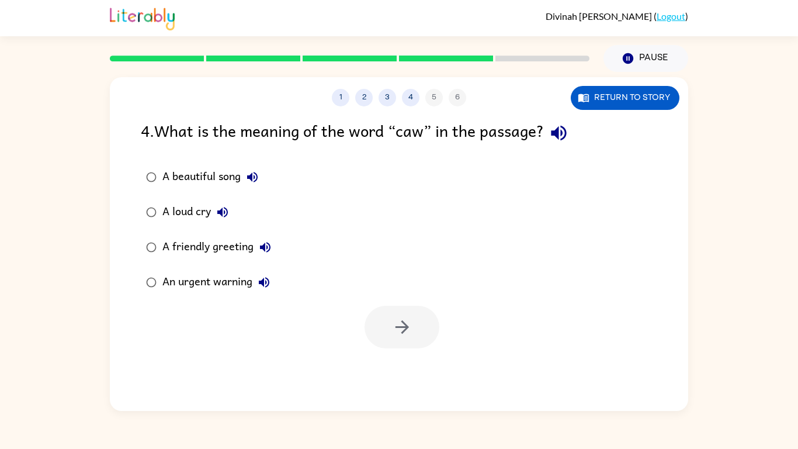
click at [235, 263] on label "A friendly greeting" at bounding box center [208, 247] width 148 height 35
click at [409, 337] on icon "button" at bounding box center [402, 327] width 20 height 20
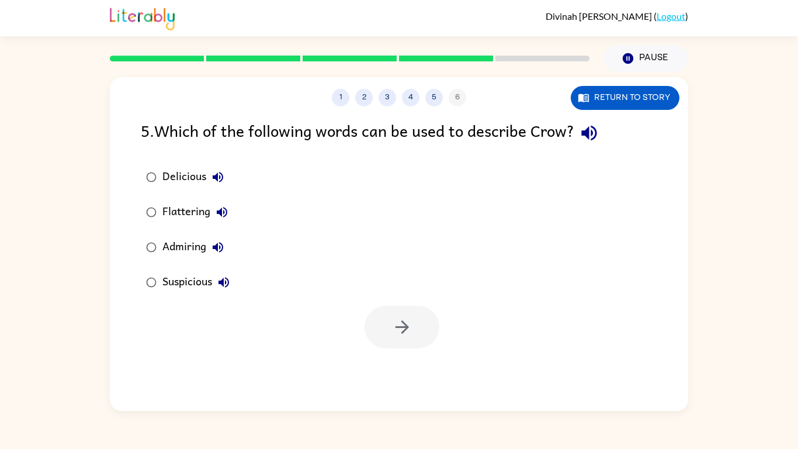
click at [597, 131] on icon "button" at bounding box center [588, 133] width 15 height 15
click at [222, 176] on icon "button" at bounding box center [218, 177] width 11 height 11
click at [218, 210] on icon "button" at bounding box center [222, 212] width 14 height 14
click at [216, 214] on icon "button" at bounding box center [222, 212] width 14 height 14
click at [222, 211] on icon "button" at bounding box center [222, 212] width 11 height 11
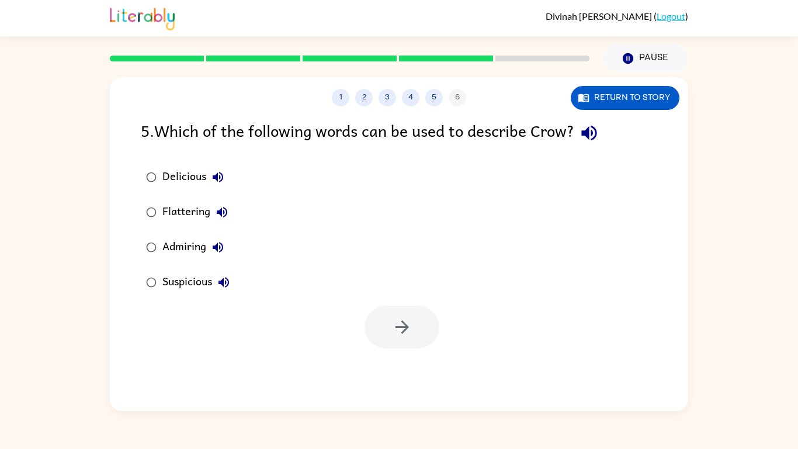
click at [217, 257] on button "Admiring" at bounding box center [217, 247] width 23 height 23
click at [223, 286] on icon "button" at bounding box center [224, 282] width 14 height 14
click at [217, 175] on icon "button" at bounding box center [218, 177] width 11 height 11
click at [224, 289] on icon "button" at bounding box center [224, 282] width 14 height 14
click at [219, 171] on icon "button" at bounding box center [218, 177] width 14 height 14
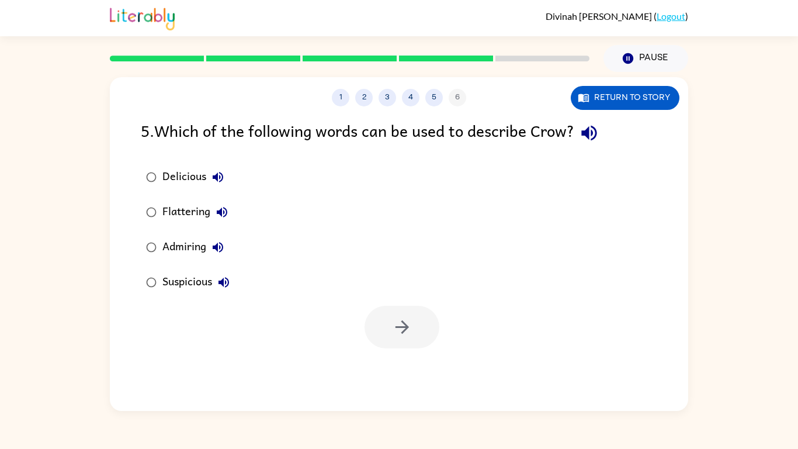
click at [214, 178] on icon "button" at bounding box center [218, 177] width 11 height 11
click at [231, 289] on icon "button" at bounding box center [224, 282] width 14 height 14
click at [219, 178] on icon "button" at bounding box center [218, 177] width 14 height 14
click at [227, 283] on icon "button" at bounding box center [224, 282] width 11 height 11
click at [216, 178] on icon "button" at bounding box center [218, 177] width 11 height 11
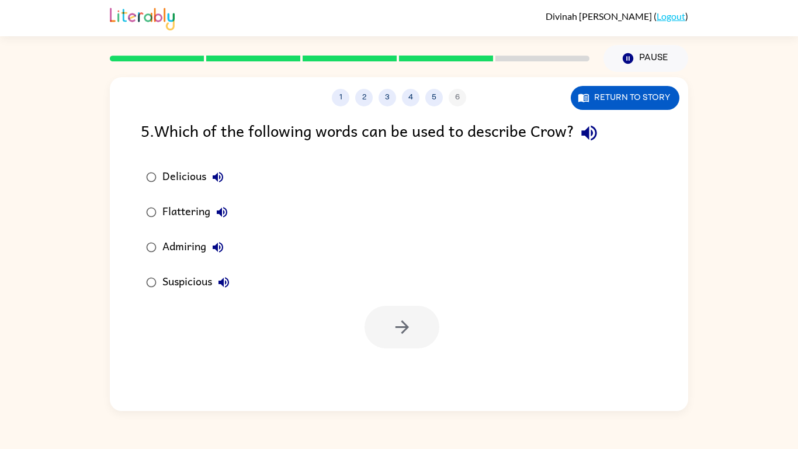
click at [210, 252] on button "Admiring" at bounding box center [217, 247] width 23 height 23
click at [224, 213] on icon "button" at bounding box center [222, 212] width 11 height 11
click at [200, 214] on div "Flattering" at bounding box center [197, 211] width 71 height 23
click at [400, 331] on icon "button" at bounding box center [402, 327] width 20 height 20
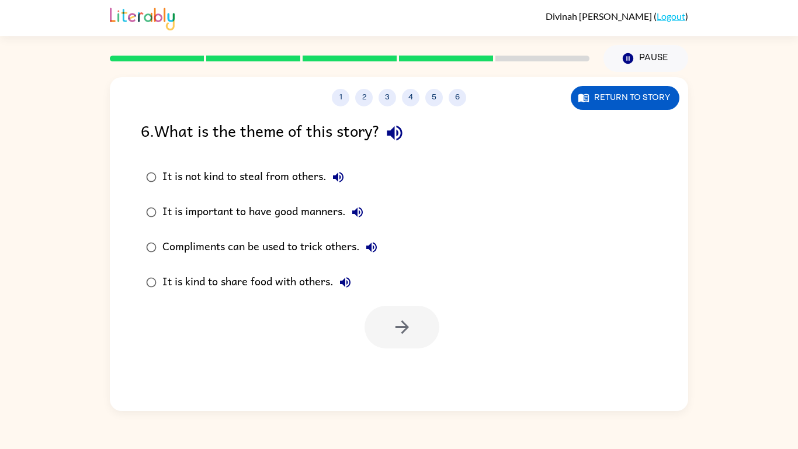
click at [396, 139] on icon "button" at bounding box center [395, 133] width 20 height 20
click at [339, 176] on icon "button" at bounding box center [338, 177] width 11 height 11
click at [367, 214] on button "It is important to have good manners." at bounding box center [357, 211] width 23 height 23
click at [378, 254] on icon "button" at bounding box center [372, 247] width 14 height 14
click at [348, 286] on icon "button" at bounding box center [345, 282] width 14 height 14
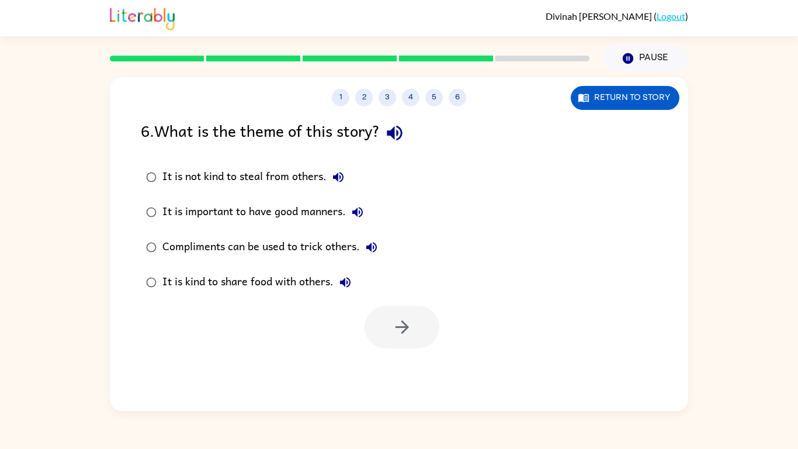
click at [337, 180] on icon "button" at bounding box center [338, 177] width 14 height 14
click at [285, 179] on div "It is not kind to steal from others." at bounding box center [256, 176] width 188 height 23
click at [363, 219] on icon "button" at bounding box center [358, 212] width 14 height 14
click at [403, 325] on icon "button" at bounding box center [402, 327] width 20 height 20
